Goal: Entertainment & Leisure: Consume media (video, audio)

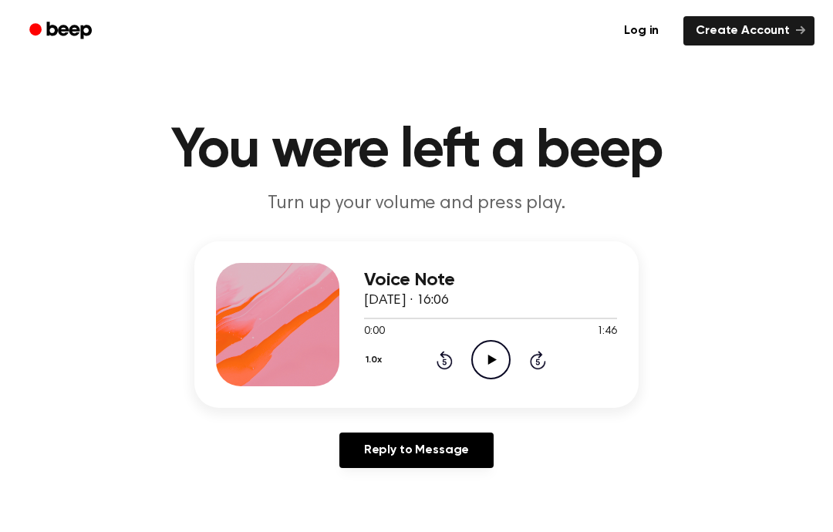
click at [488, 352] on icon "Play Audio" at bounding box center [490, 359] width 39 height 39
click at [387, 362] on button "1.0x" at bounding box center [375, 360] width 23 height 26
click at [406, 426] on div "0.8x" at bounding box center [393, 424] width 59 height 29
click at [454, 355] on div "0.8x Rewind 5 seconds Pause Audio Skip 5 seconds" at bounding box center [490, 359] width 253 height 39
click at [441, 354] on icon at bounding box center [445, 360] width 16 height 19
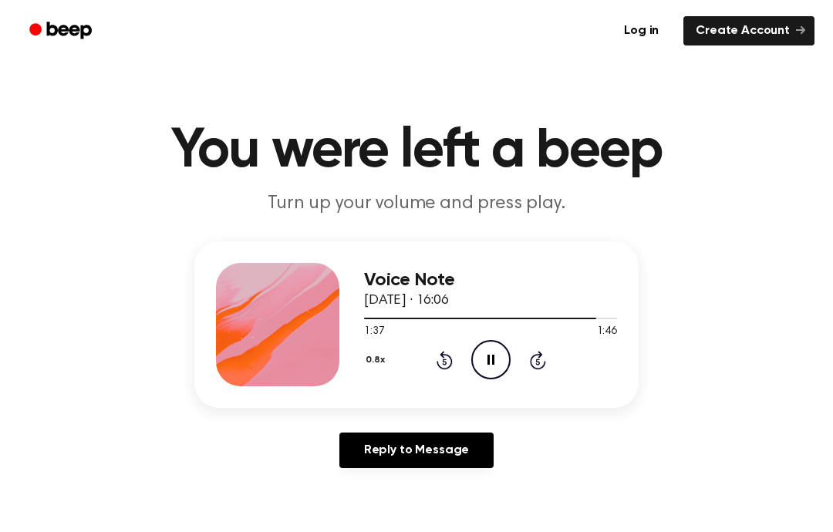
click at [437, 362] on icon at bounding box center [445, 360] width 16 height 19
click at [439, 373] on div "0.8x Rewind 5 seconds Pause Audio Skip 5 seconds" at bounding box center [490, 359] width 253 height 39
click at [441, 368] on icon at bounding box center [445, 360] width 16 height 19
click at [441, 363] on icon "Rewind 5 seconds" at bounding box center [444, 360] width 17 height 20
click at [551, 313] on div at bounding box center [490, 318] width 253 height 12
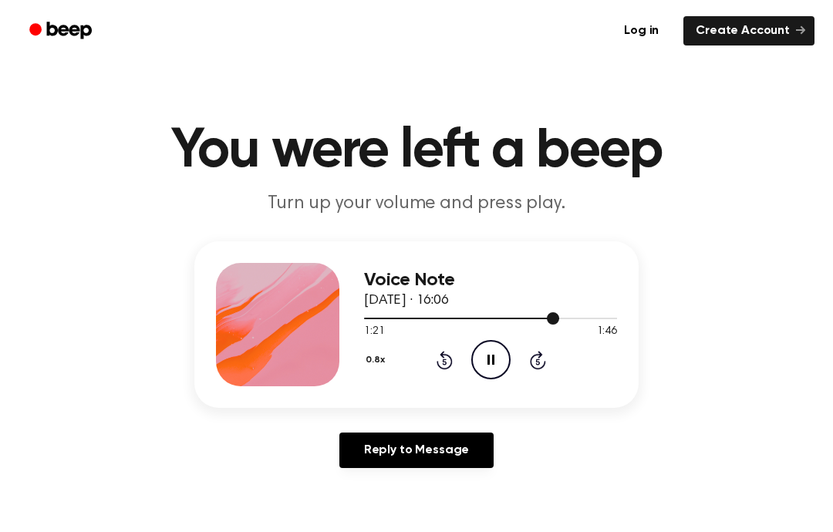
click at [564, 320] on div at bounding box center [490, 318] width 253 height 12
click at [684, 286] on div "Voice Note [DATE] · 16:06 1:25 1:46 Your browser does not support the [object O…" at bounding box center [417, 360] width 796 height 239
click at [561, 312] on span at bounding box center [564, 318] width 12 height 12
click at [432, 317] on div at bounding box center [490, 318] width 253 height 12
click at [382, 317] on div at bounding box center [490, 318] width 253 height 12
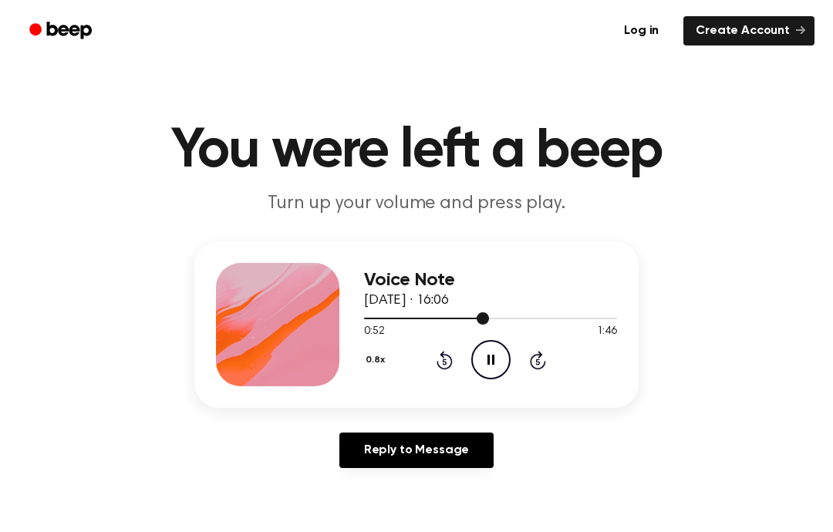
click at [492, 356] on icon at bounding box center [491, 360] width 7 height 10
click at [491, 345] on icon "Play Audio" at bounding box center [490, 359] width 39 height 39
click at [491, 360] on icon "Pause Audio" at bounding box center [490, 359] width 39 height 39
click at [447, 356] on icon at bounding box center [445, 360] width 16 height 19
click at [481, 357] on icon "Play Audio" at bounding box center [490, 359] width 39 height 39
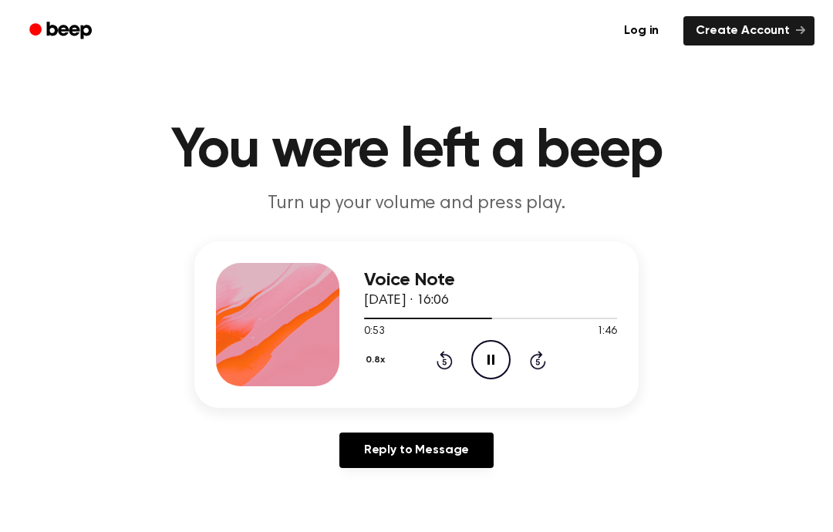
click at [496, 346] on icon "Pause Audio" at bounding box center [490, 359] width 39 height 39
click at [495, 351] on icon "Play Audio" at bounding box center [490, 359] width 39 height 39
click at [491, 369] on icon "Pause Audio" at bounding box center [490, 359] width 39 height 39
click at [489, 365] on icon "Play Audio" at bounding box center [490, 359] width 39 height 39
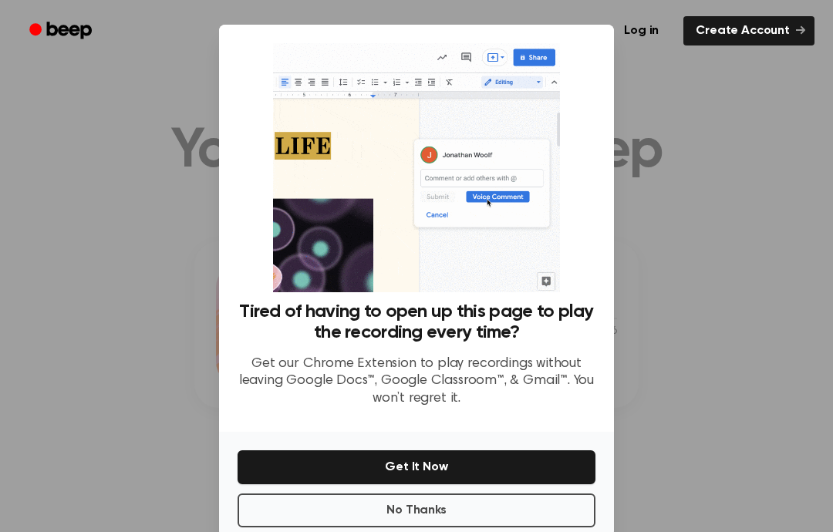
click at [282, 526] on button "No Thanks" at bounding box center [417, 511] width 358 height 34
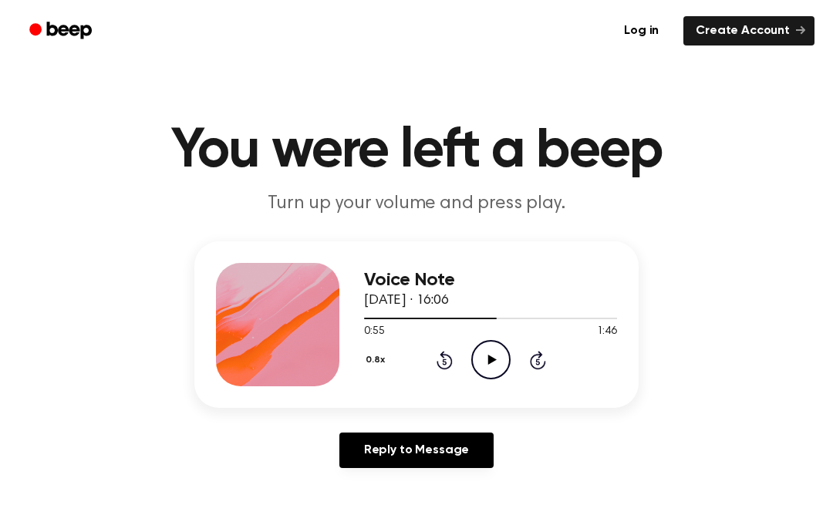
click at [489, 349] on icon "Play Audio" at bounding box center [490, 359] width 39 height 39
click at [490, 361] on icon "Pause Audio" at bounding box center [490, 359] width 39 height 39
click at [492, 363] on icon "Play Audio" at bounding box center [490, 359] width 39 height 39
click at [490, 361] on icon "Pause Audio" at bounding box center [490, 359] width 39 height 39
click at [438, 368] on icon "Rewind 5 seconds" at bounding box center [444, 360] width 17 height 20
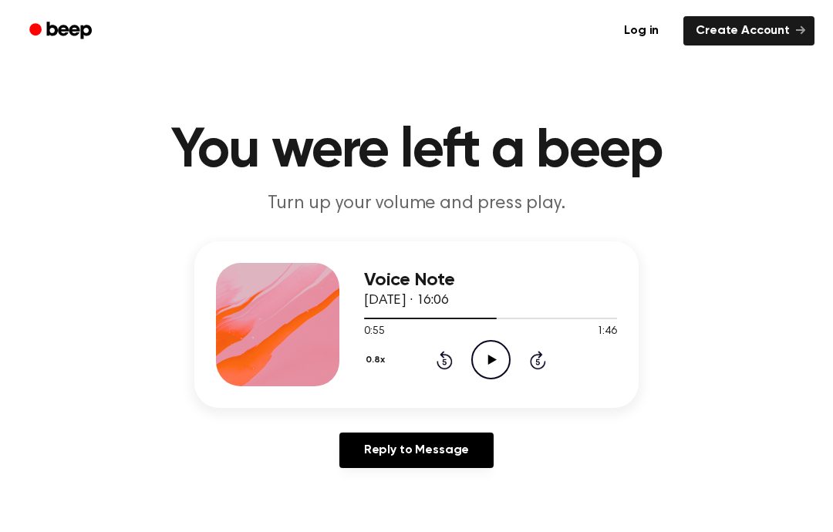
click at [480, 363] on icon "Play Audio" at bounding box center [490, 359] width 39 height 39
click at [487, 346] on icon "Pause Audio" at bounding box center [490, 359] width 39 height 39
click at [452, 366] on icon "Rewind 5 seconds" at bounding box center [444, 360] width 17 height 20
click at [482, 345] on icon "Play Audio" at bounding box center [490, 359] width 39 height 39
click at [482, 363] on icon "Pause Audio" at bounding box center [490, 359] width 39 height 39
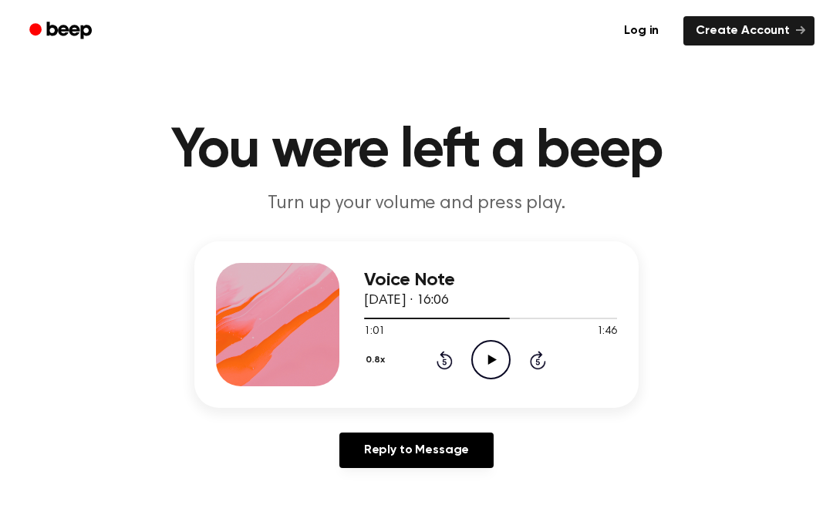
click at [492, 358] on icon at bounding box center [492, 360] width 8 height 10
click at [495, 369] on icon "Pause Audio" at bounding box center [490, 359] width 39 height 39
click at [489, 347] on icon "Play Audio" at bounding box center [490, 359] width 39 height 39
click at [483, 363] on icon "Pause Audio" at bounding box center [490, 359] width 39 height 39
click at [490, 366] on icon "Play Audio" at bounding box center [490, 359] width 39 height 39
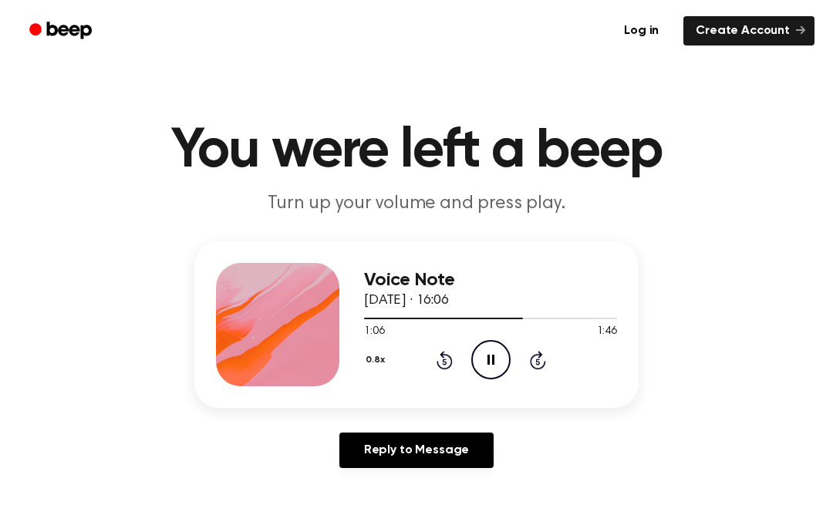
click at [480, 364] on icon "Pause Audio" at bounding box center [490, 359] width 39 height 39
click at [492, 356] on icon "Play Audio" at bounding box center [490, 359] width 39 height 39
click at [491, 350] on icon "Pause Audio" at bounding box center [490, 359] width 39 height 39
click at [473, 347] on icon "Play Audio" at bounding box center [490, 359] width 39 height 39
click at [489, 361] on icon at bounding box center [491, 360] width 7 height 10
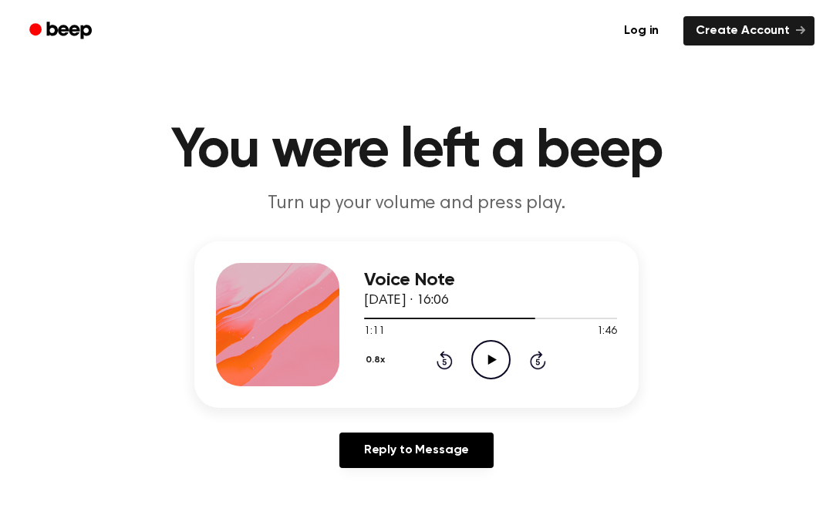
click at [495, 346] on icon "Play Audio" at bounding box center [490, 359] width 39 height 39
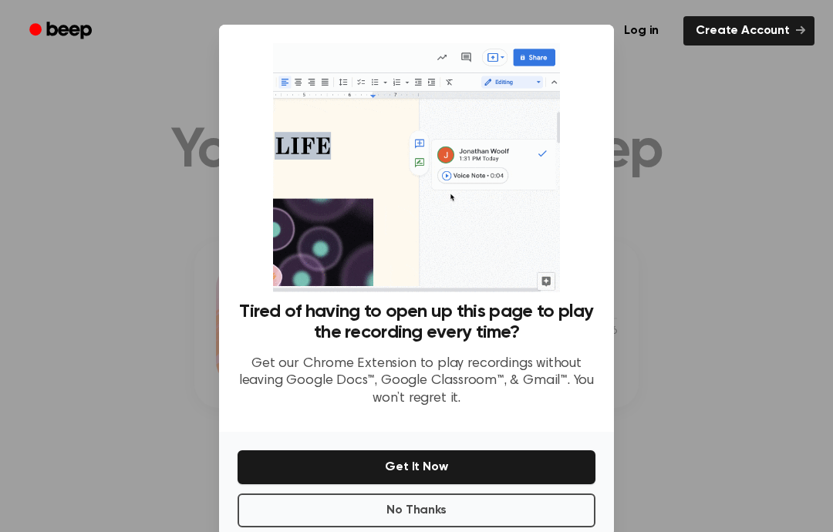
click at [422, 527] on button "No Thanks" at bounding box center [417, 511] width 358 height 34
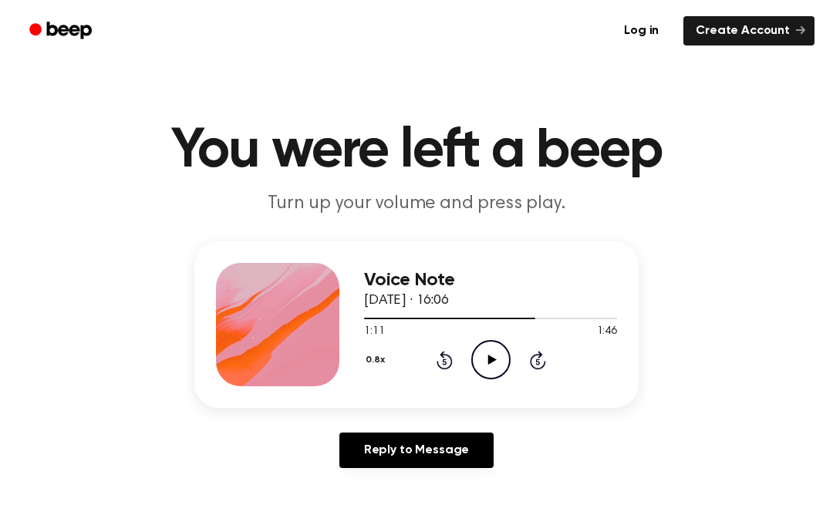
click at [493, 355] on icon "Play Audio" at bounding box center [490, 359] width 39 height 39
click at [482, 365] on icon "Pause Audio" at bounding box center [490, 359] width 39 height 39
click at [507, 347] on icon "Play Audio" at bounding box center [490, 359] width 39 height 39
click at [485, 363] on icon "Pause Audio" at bounding box center [490, 359] width 39 height 39
click at [499, 358] on icon "Play Audio" at bounding box center [490, 359] width 39 height 39
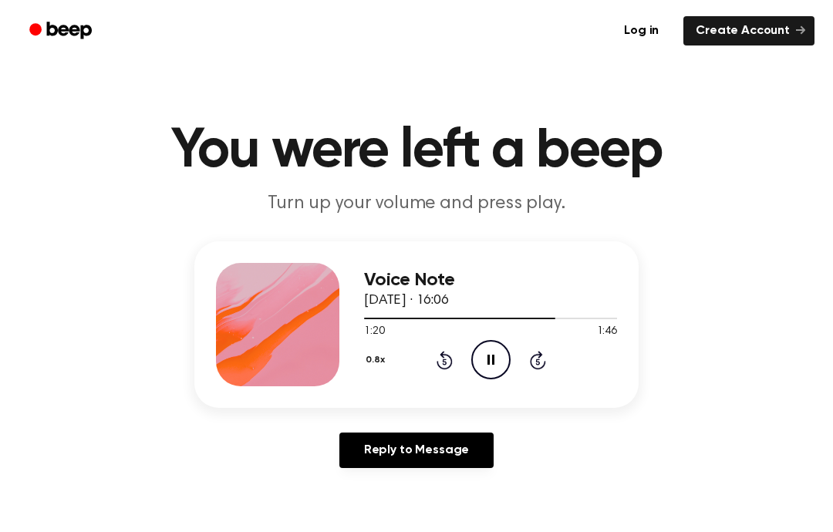
click at [488, 363] on icon at bounding box center [491, 360] width 7 height 10
click at [442, 369] on icon at bounding box center [445, 360] width 16 height 19
click at [504, 368] on icon "Play Audio" at bounding box center [490, 359] width 39 height 39
click at [491, 358] on icon "Pause Audio" at bounding box center [490, 359] width 39 height 39
click at [444, 350] on icon "Rewind 5 seconds" at bounding box center [444, 360] width 17 height 20
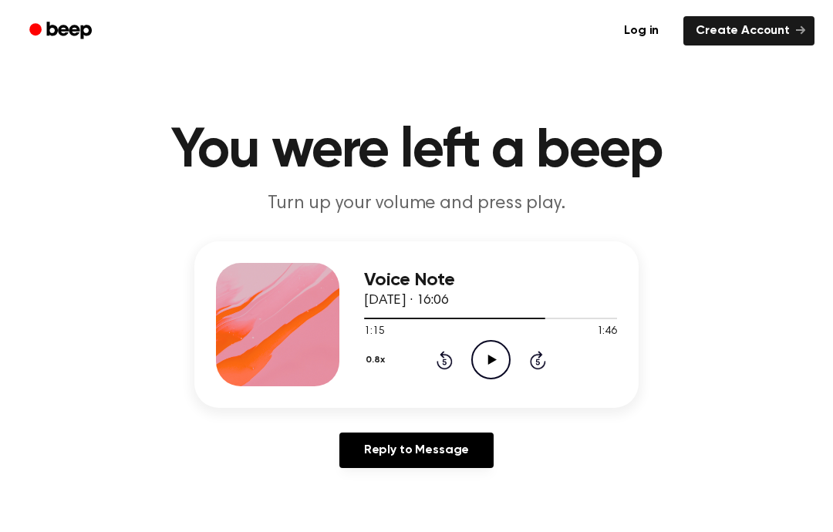
click at [495, 356] on icon "Play Audio" at bounding box center [490, 359] width 39 height 39
click at [494, 349] on icon "Pause Audio" at bounding box center [490, 359] width 39 height 39
click at [505, 364] on icon "Play Audio" at bounding box center [490, 359] width 39 height 39
click at [496, 356] on icon "Pause Audio" at bounding box center [490, 359] width 39 height 39
click at [492, 356] on icon "Play Audio" at bounding box center [490, 359] width 39 height 39
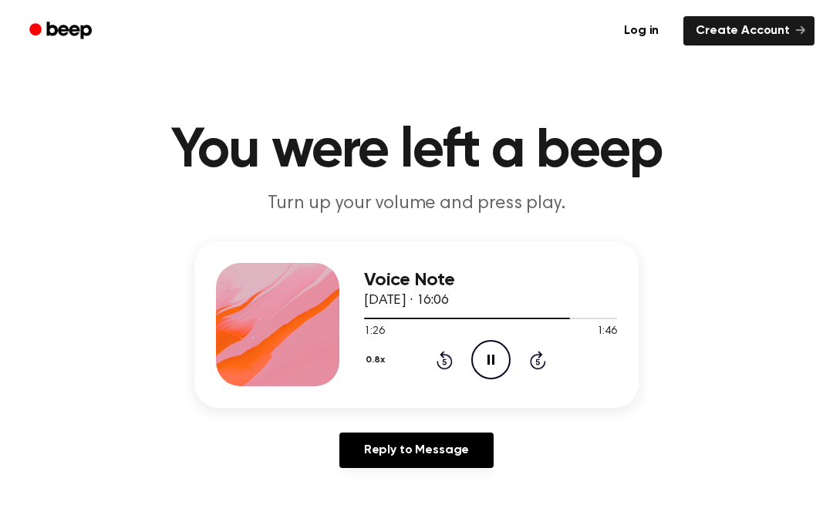
click at [486, 362] on icon "Pause Audio" at bounding box center [490, 359] width 39 height 39
click at [438, 379] on div "0.8x Rewind 5 seconds Play Audio Skip 5 seconds" at bounding box center [490, 359] width 253 height 39
click at [432, 357] on div "0.8x Rewind 5 seconds Play Audio Skip 5 seconds" at bounding box center [490, 359] width 253 height 39
click at [448, 363] on icon "Rewind 5 seconds" at bounding box center [444, 360] width 17 height 20
click at [488, 366] on icon "Play Audio" at bounding box center [490, 359] width 39 height 39
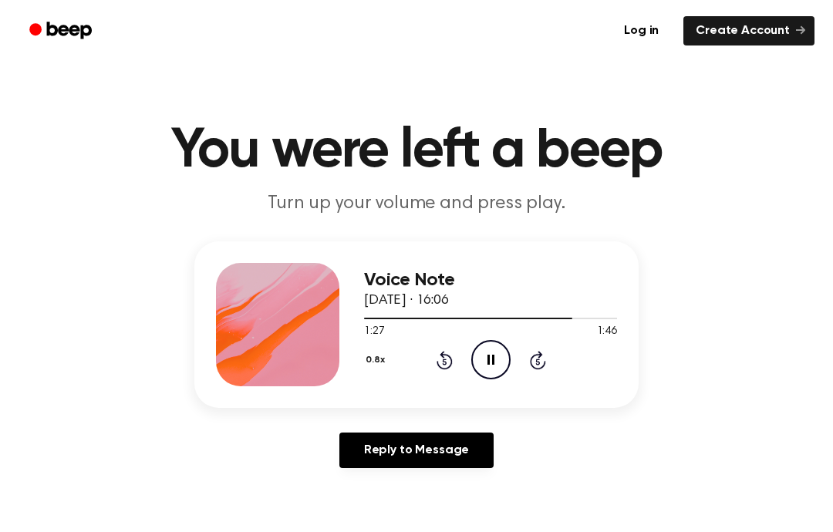
click at [484, 363] on icon "Pause Audio" at bounding box center [490, 359] width 39 height 39
click at [491, 366] on icon "Play Audio" at bounding box center [490, 359] width 39 height 39
click at [451, 351] on icon "Rewind 5 seconds" at bounding box center [444, 360] width 17 height 20
click at [496, 364] on icon "Pause Audio" at bounding box center [490, 359] width 39 height 39
click at [484, 354] on icon "Play Audio" at bounding box center [490, 359] width 39 height 39
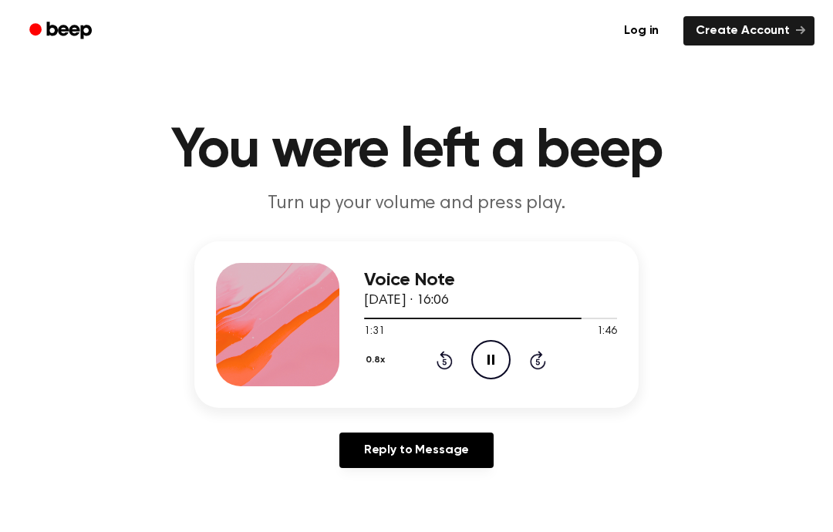
click at [489, 365] on icon at bounding box center [491, 360] width 7 height 10
click at [491, 356] on icon "Play Audio" at bounding box center [490, 359] width 39 height 39
click at [482, 362] on icon "Pause Audio" at bounding box center [490, 359] width 39 height 39
click at [451, 380] on div "Voice Note [DATE] · 16:06 1:33 1:46 Your browser does not support the [object O…" at bounding box center [490, 324] width 253 height 123
click at [450, 369] on icon "Rewind 5 seconds" at bounding box center [444, 360] width 17 height 20
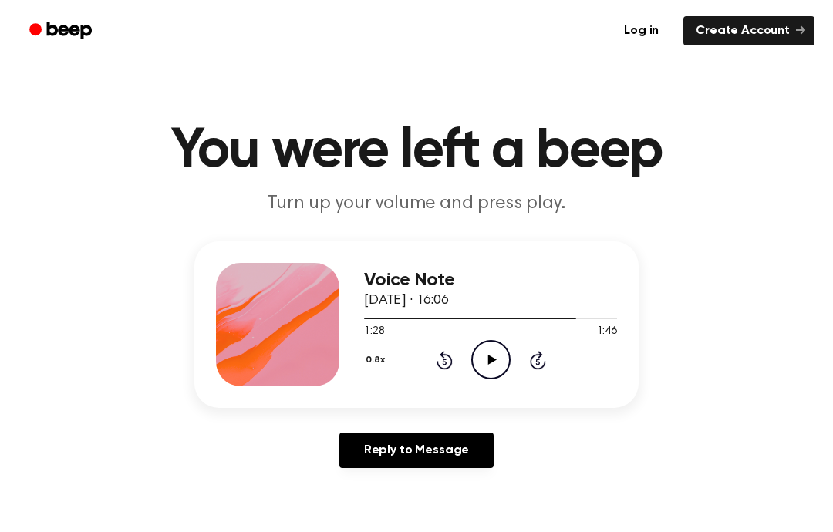
click at [493, 363] on icon "Play Audio" at bounding box center [490, 359] width 39 height 39
click at [498, 353] on icon "Pause Audio" at bounding box center [490, 359] width 39 height 39
click at [502, 363] on icon "Play Audio" at bounding box center [490, 359] width 39 height 39
